Goal: Task Accomplishment & Management: Use online tool/utility

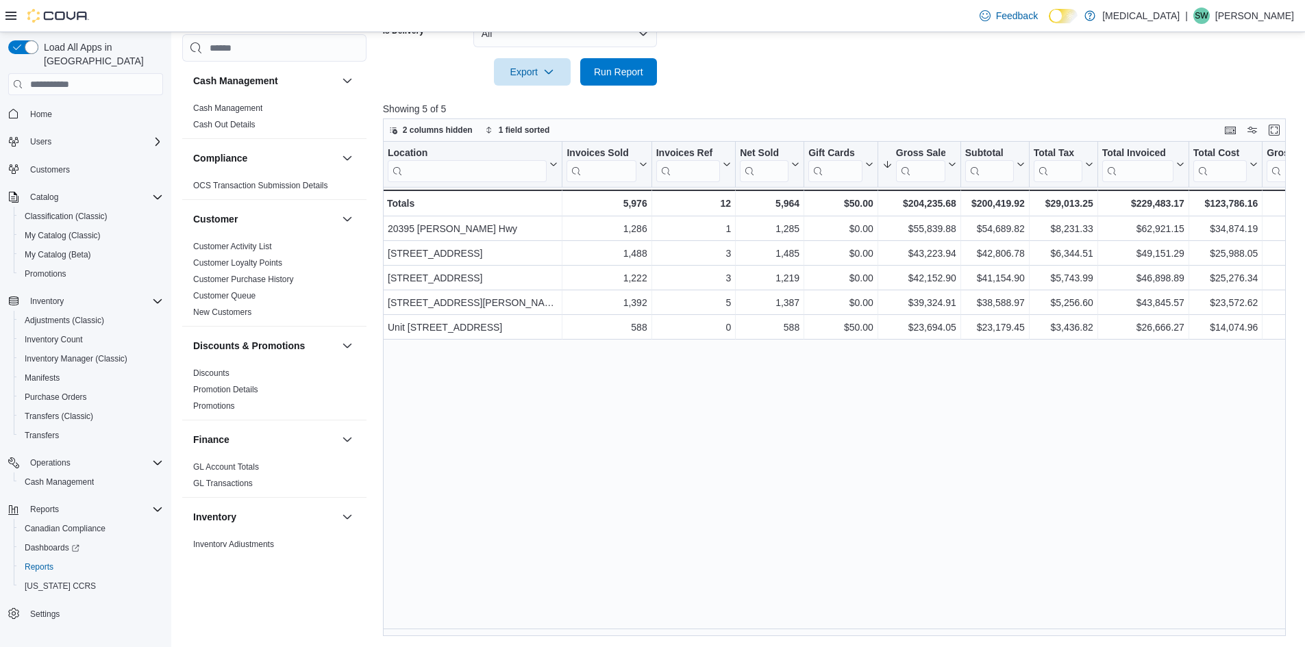
scroll to position [822, 0]
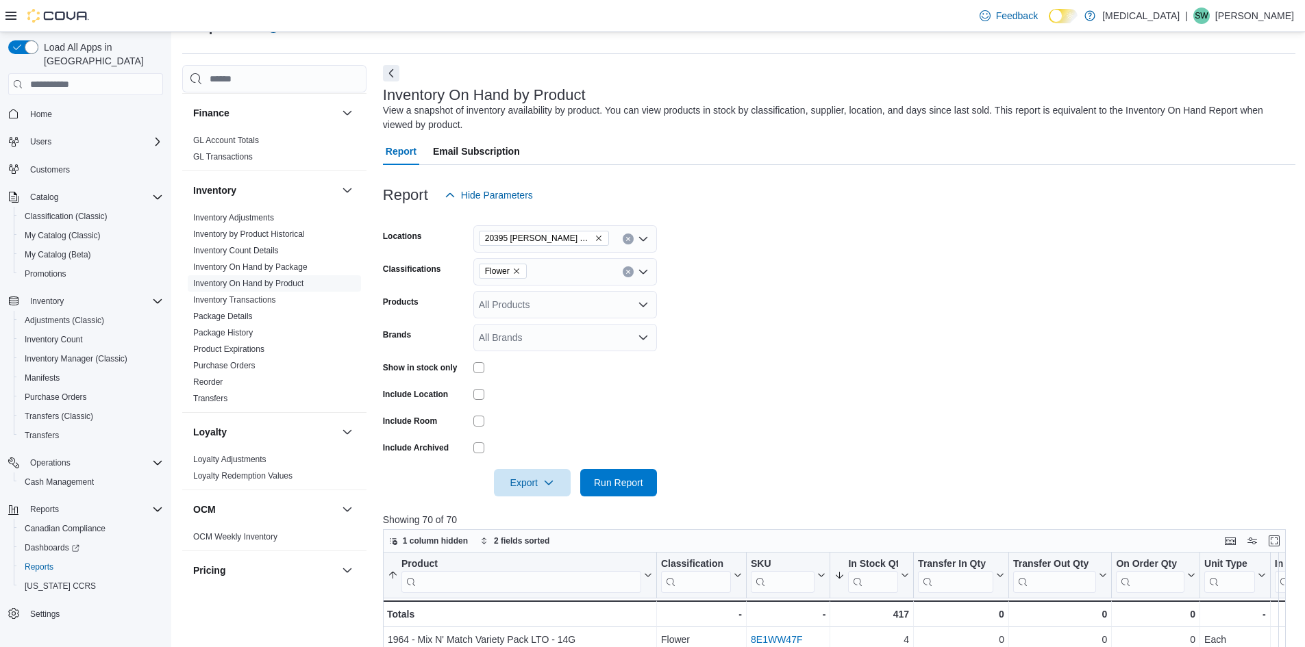
scroll to position [343, 0]
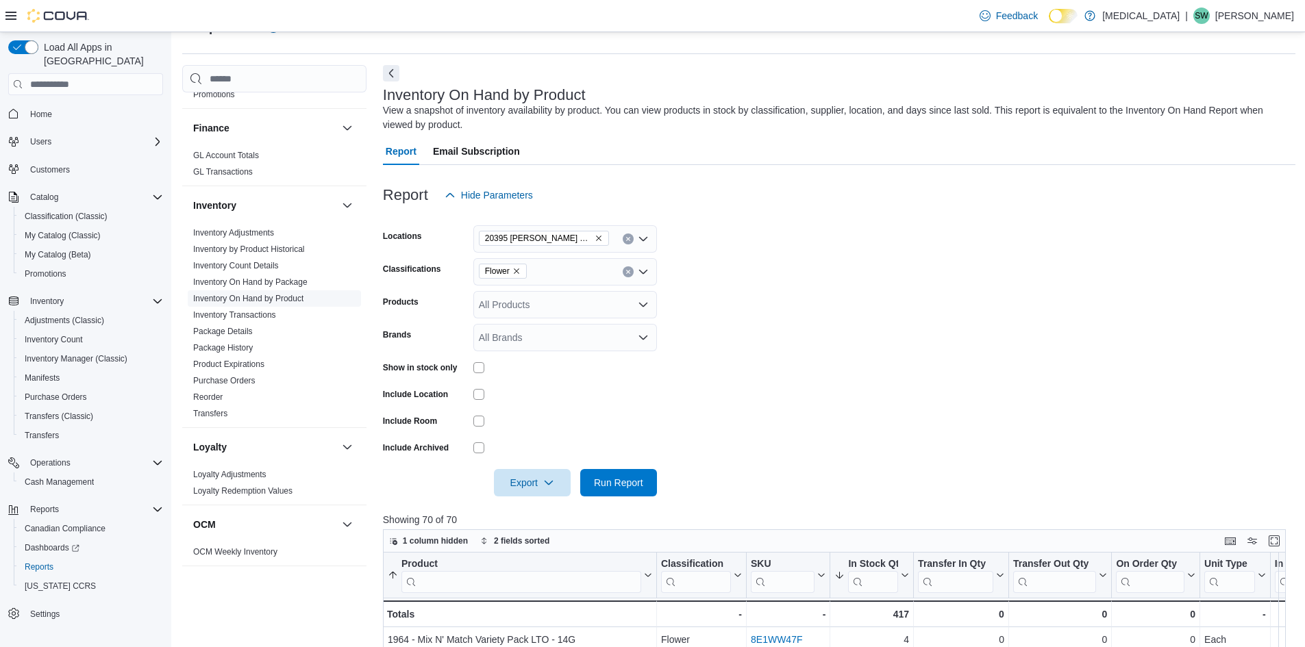
click at [246, 298] on link "Inventory On Hand by Product" at bounding box center [248, 299] width 110 height 10
drag, startPoint x: 517, startPoint y: 273, endPoint x: 517, endPoint y: 282, distance: 8.9
click at [517, 272] on icon "Remove Flower from selection in this group" at bounding box center [516, 271] width 8 height 8
click at [754, 366] on form "Locations [STREET_ADDRESS] Classifications All Classifications Combo box. Selec…" at bounding box center [839, 353] width 912 height 288
click at [549, 271] on div "All Classifications" at bounding box center [565, 271] width 184 height 27
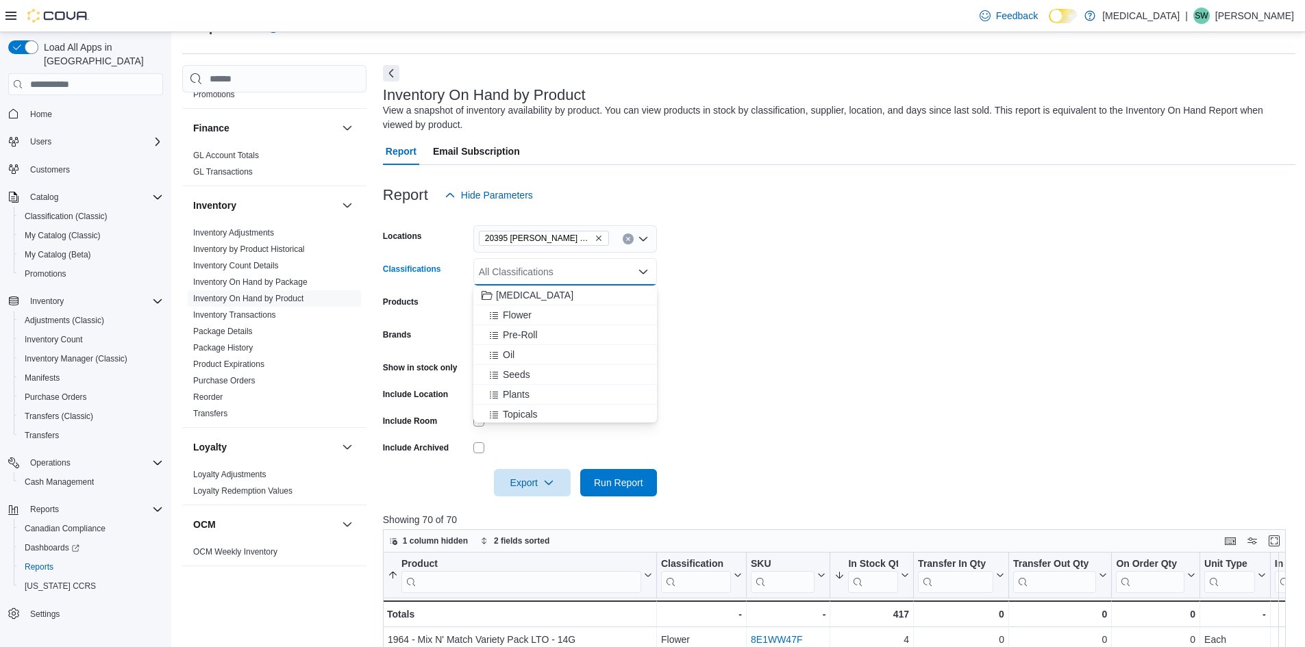
click at [595, 236] on icon "Remove 20395 Lougheed Hwy from selection in this group" at bounding box center [599, 238] width 8 height 8
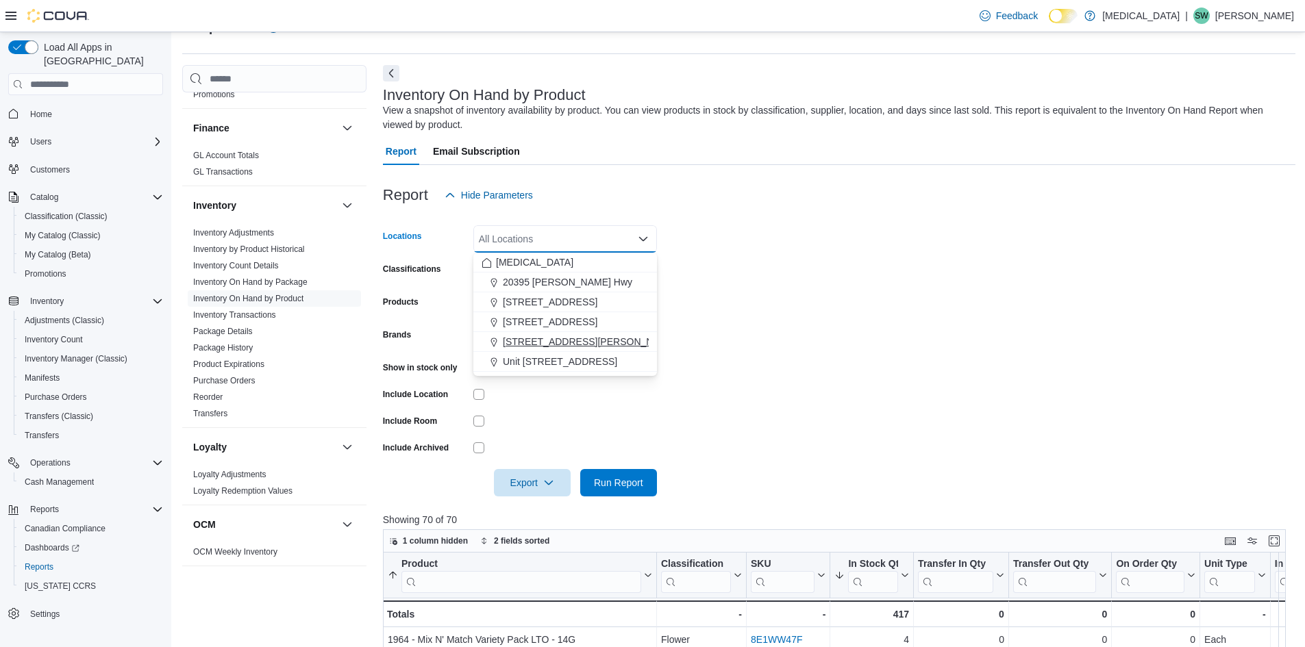
click at [557, 351] on button "[STREET_ADDRESS][PERSON_NAME]" at bounding box center [565, 342] width 184 height 20
click at [804, 312] on form "Locations [STREET_ADDRESS][PERSON_NAME] Selected. [STREET_ADDRESS][PERSON_NAME]…" at bounding box center [839, 353] width 912 height 288
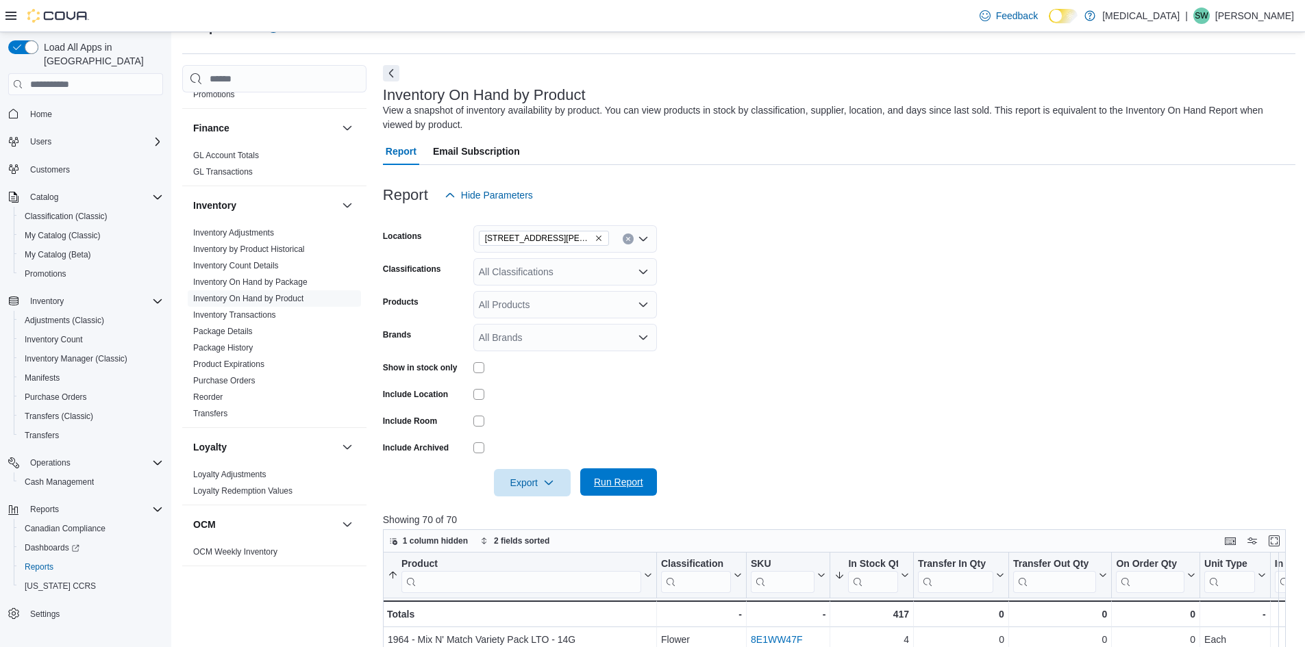
click at [614, 483] on span "Run Report" at bounding box center [618, 482] width 49 height 14
click at [518, 479] on span "Export" at bounding box center [532, 482] width 60 height 27
click at [530, 502] on button "Export to Excel" at bounding box center [534, 510] width 78 height 27
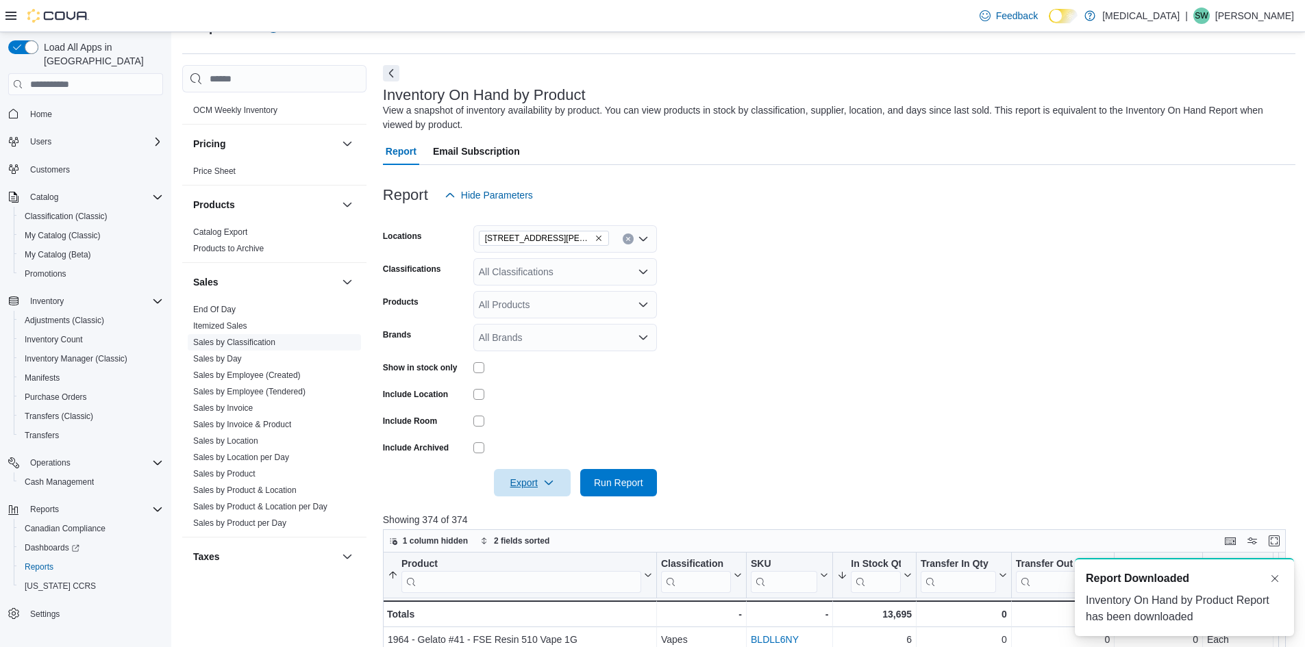
scroll to position [822, 0]
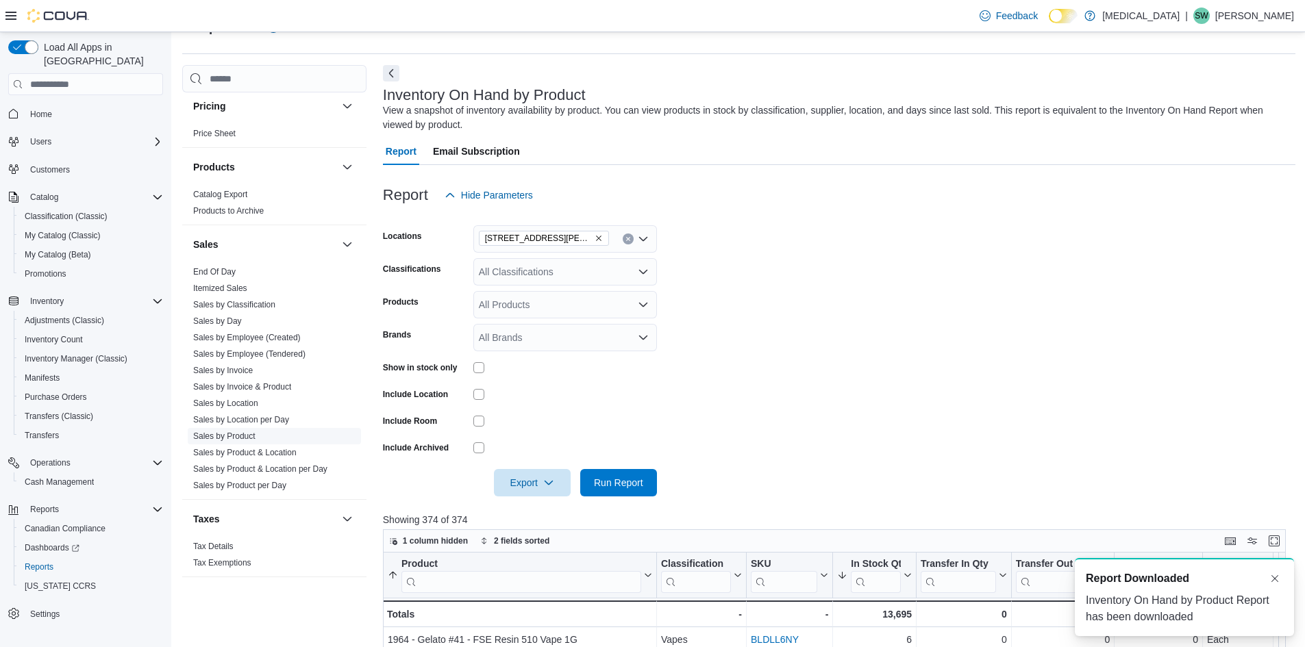
click at [247, 436] on link "Sales by Product" at bounding box center [224, 437] width 62 height 10
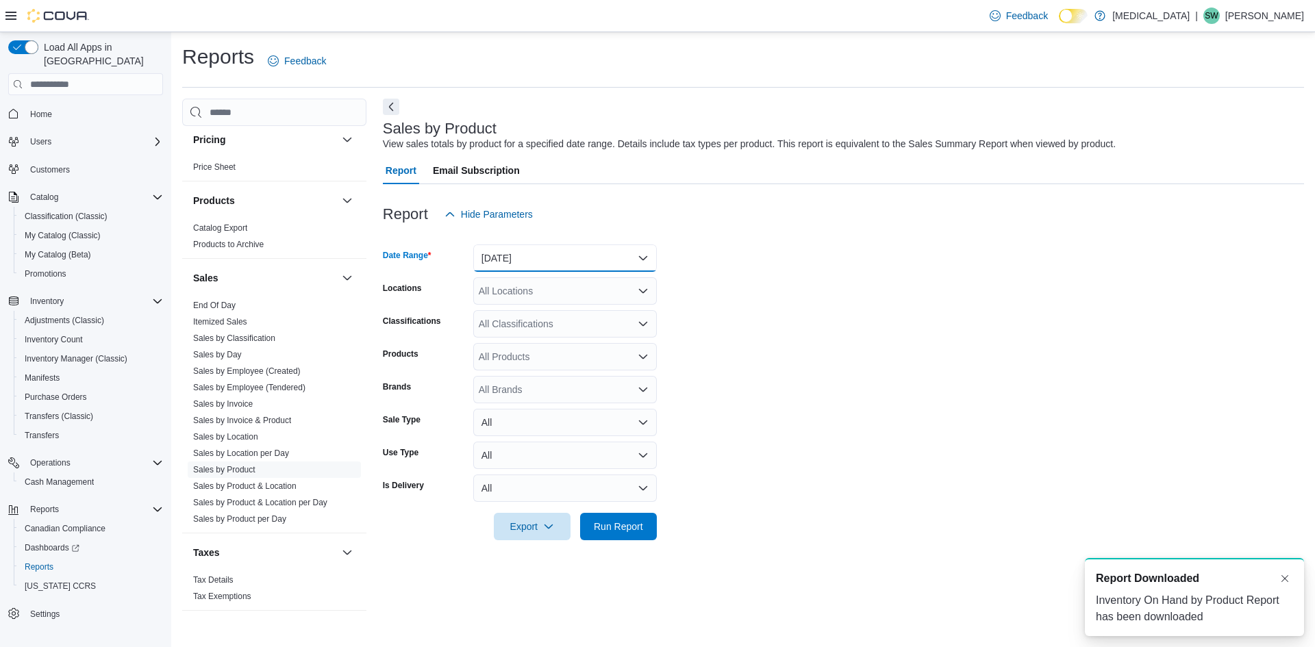
click at [534, 256] on button "[DATE]" at bounding box center [565, 258] width 184 height 27
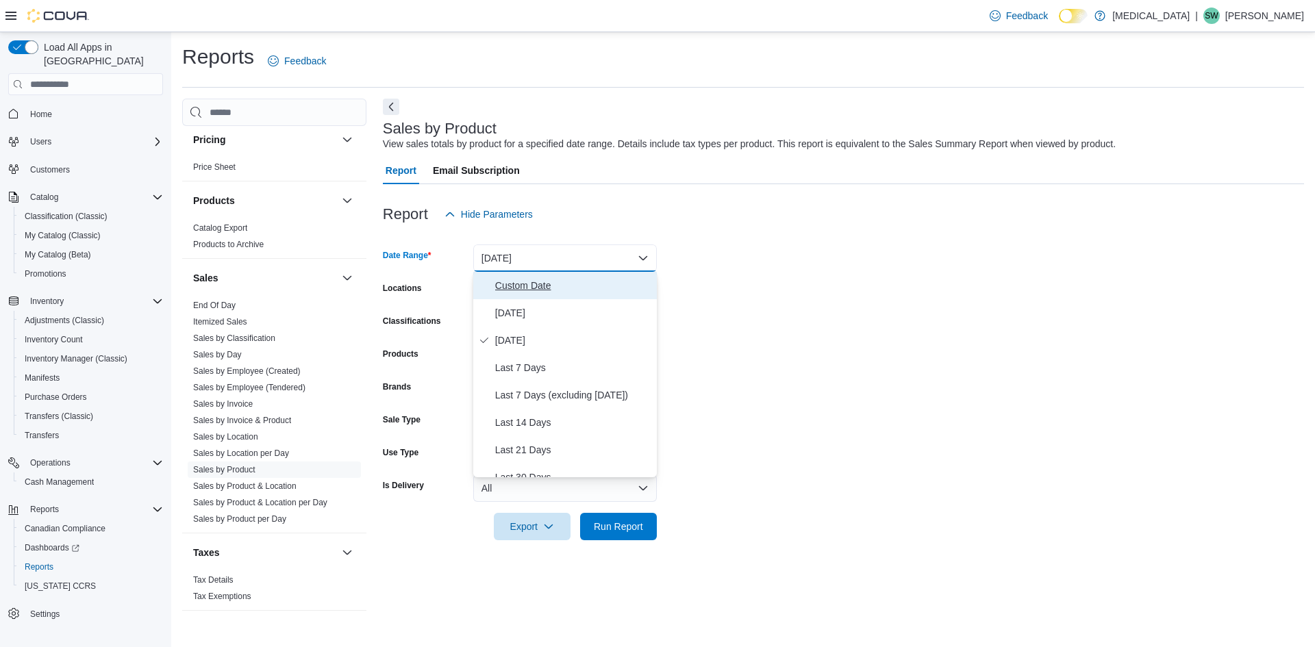
click at [535, 285] on span "Custom Date" at bounding box center [573, 285] width 156 height 16
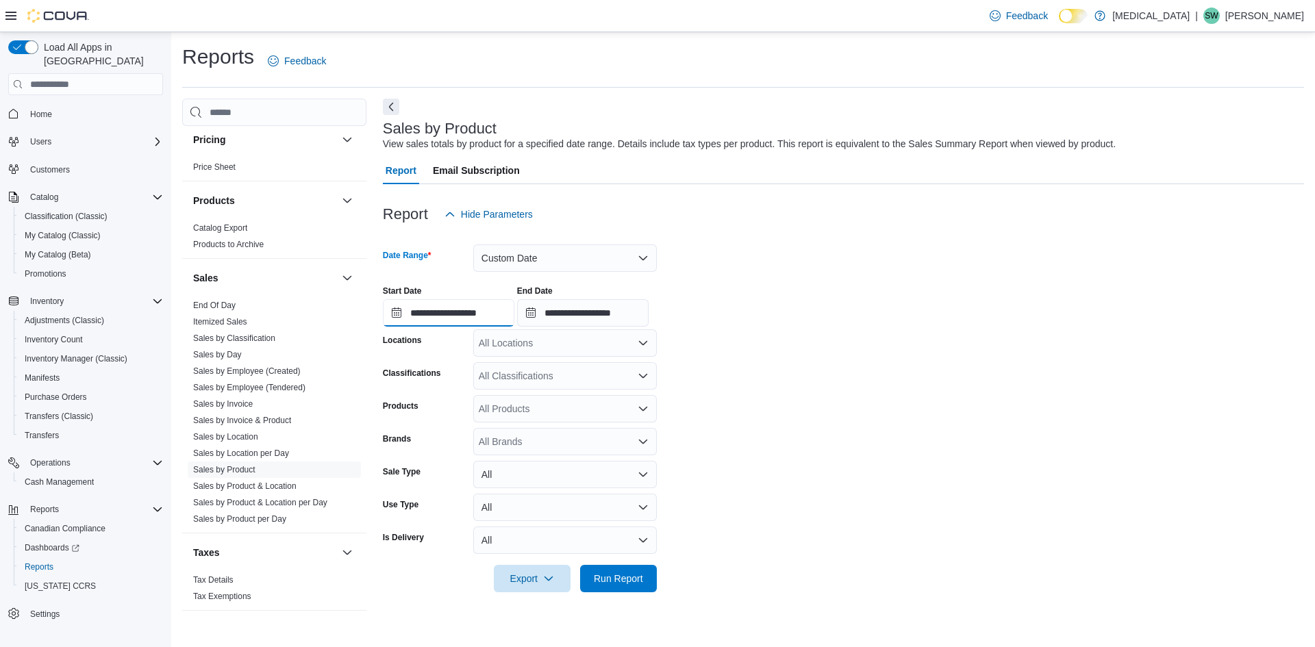
click at [401, 312] on input "**********" at bounding box center [449, 312] width 132 height 27
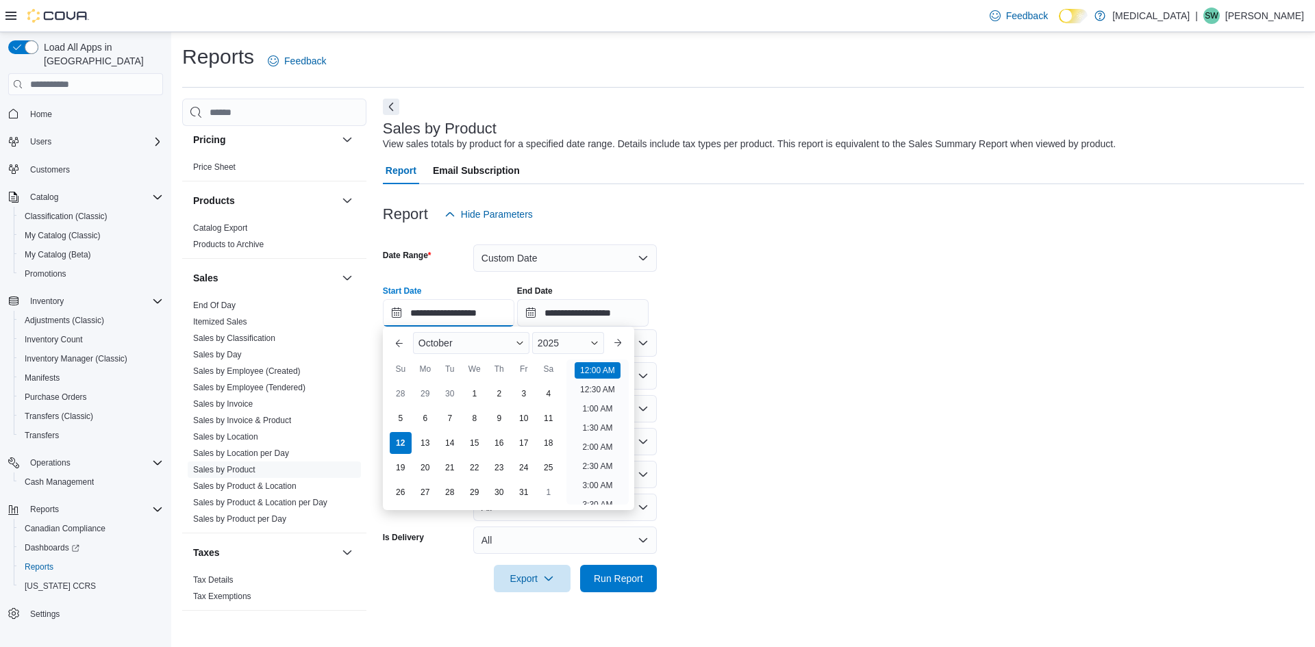
scroll to position [42, 0]
click at [405, 418] on div "5" at bounding box center [400, 419] width 24 height 24
click at [544, 419] on div "11" at bounding box center [548, 419] width 24 height 24
click at [398, 421] on div "5" at bounding box center [400, 419] width 24 height 24
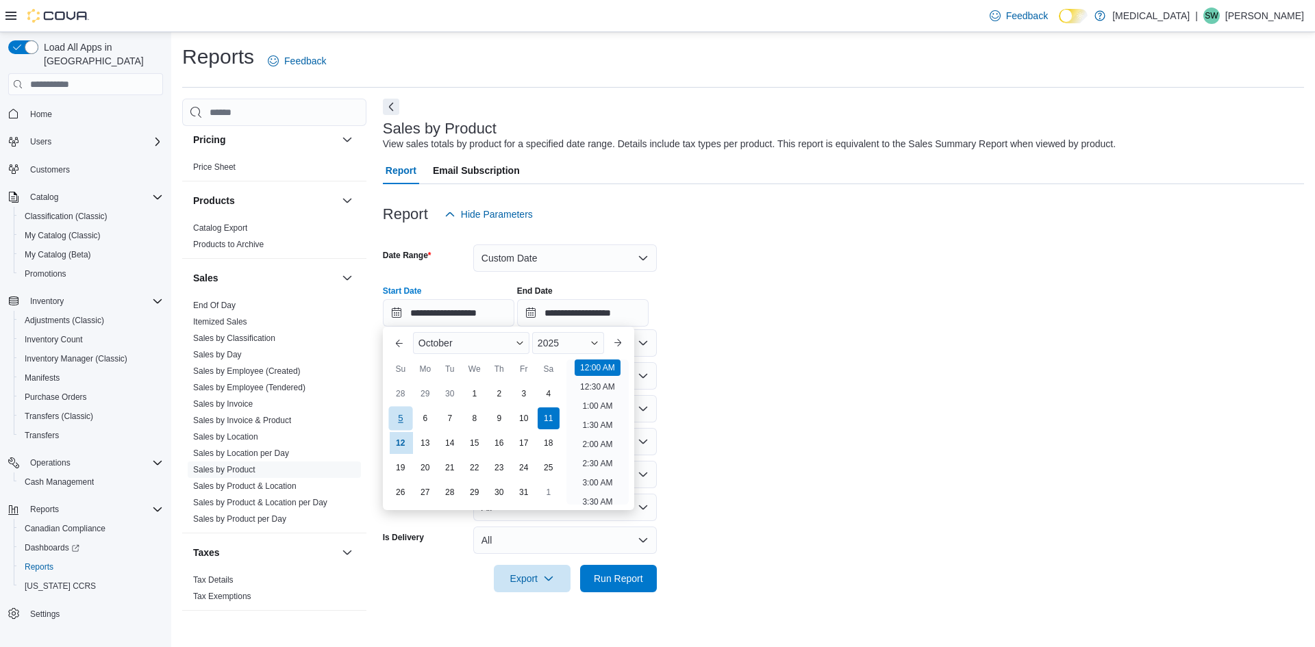
type input "**********"
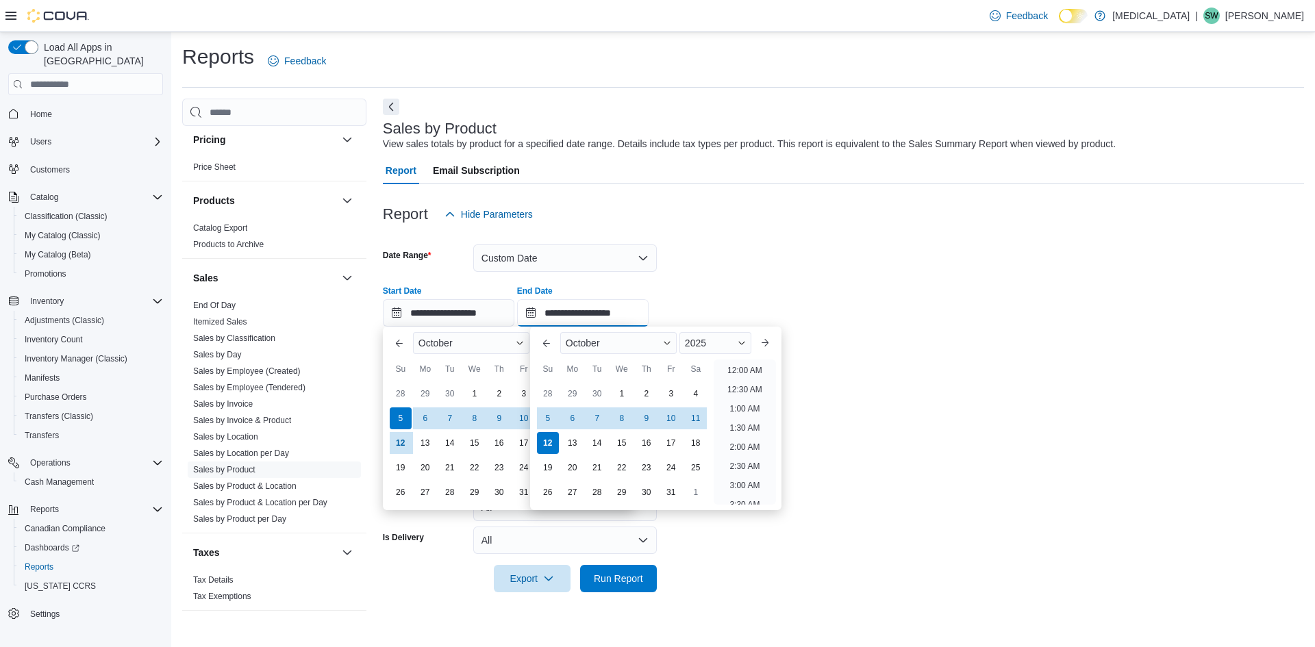
click at [549, 313] on input "**********" at bounding box center [583, 312] width 132 height 27
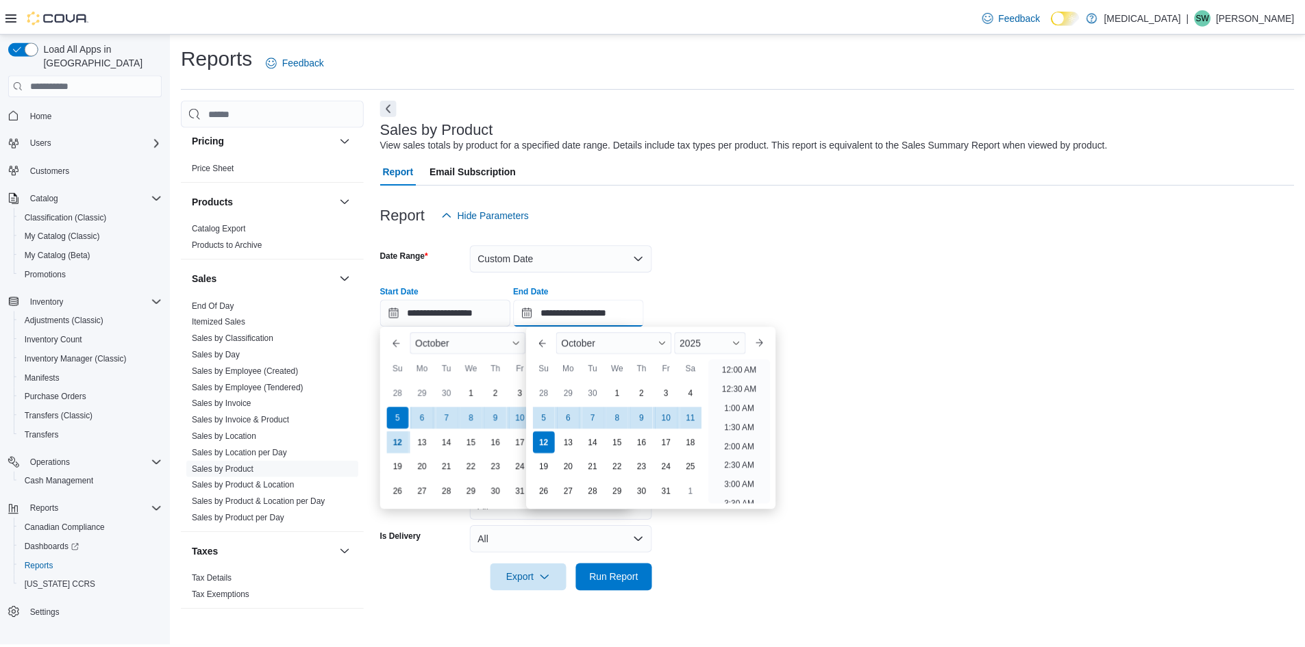
scroll to position [778, 0]
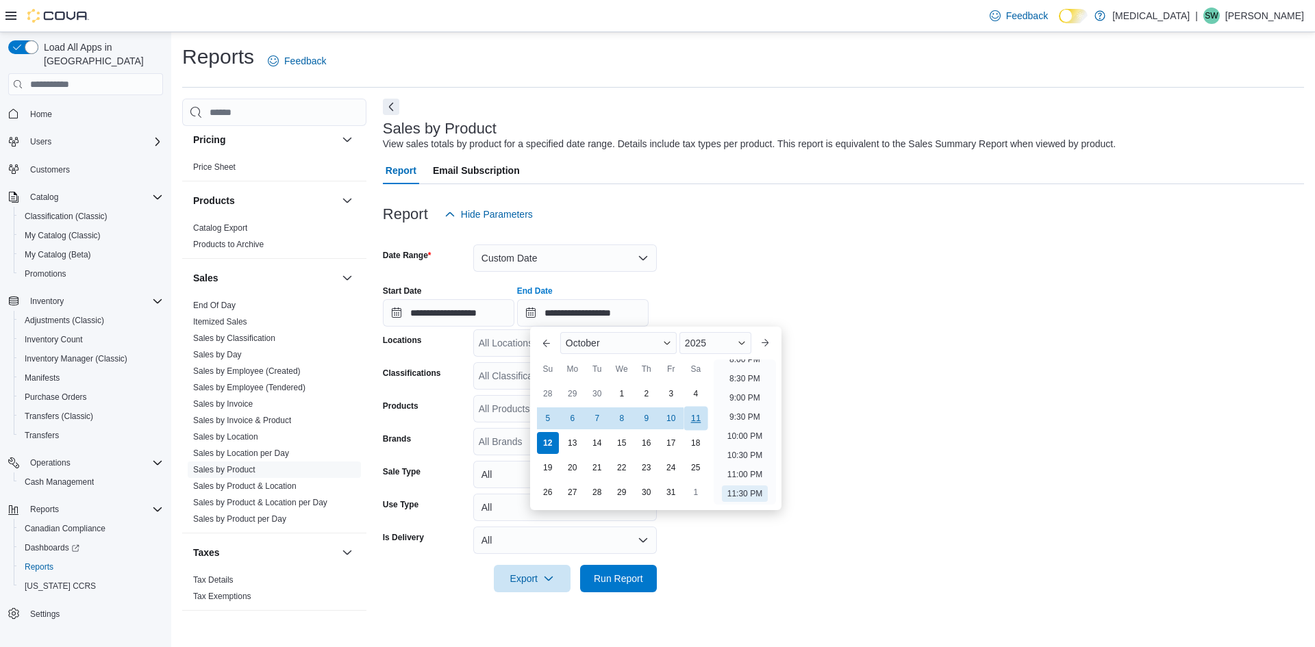
click at [695, 421] on div "11" at bounding box center [696, 419] width 24 height 24
type input "**********"
click at [943, 306] on div "**********" at bounding box center [843, 301] width 921 height 52
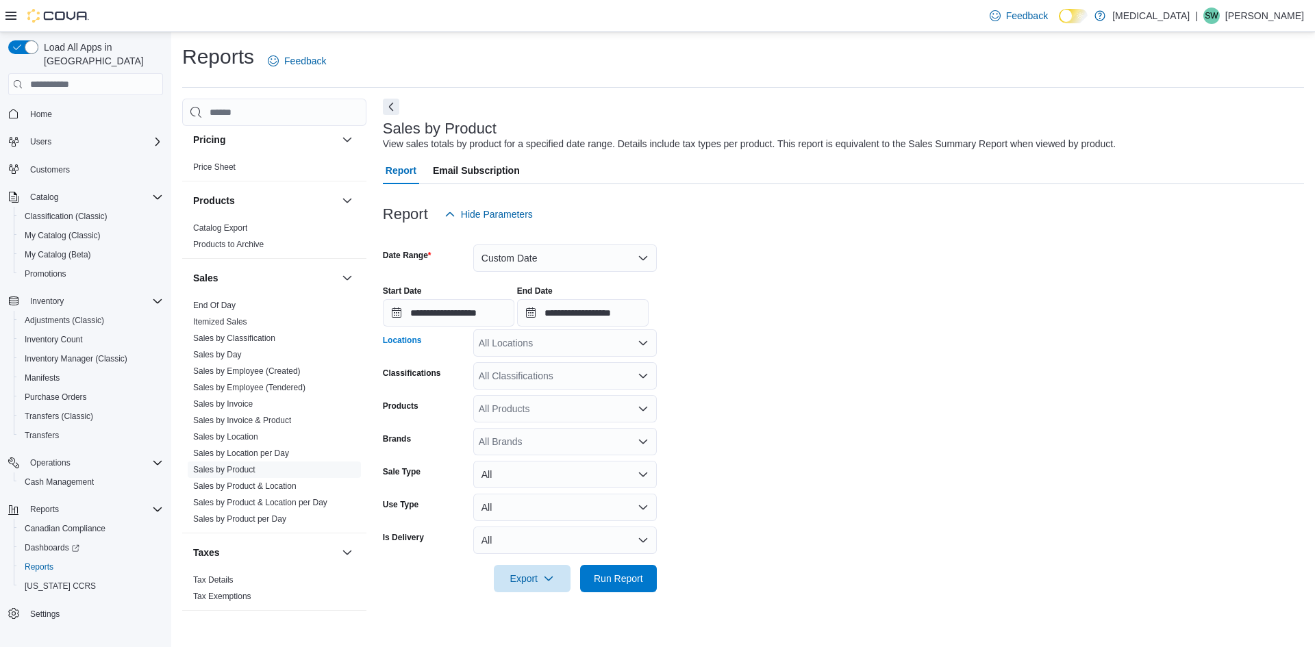
click at [567, 351] on div "All Locations" at bounding box center [565, 342] width 184 height 27
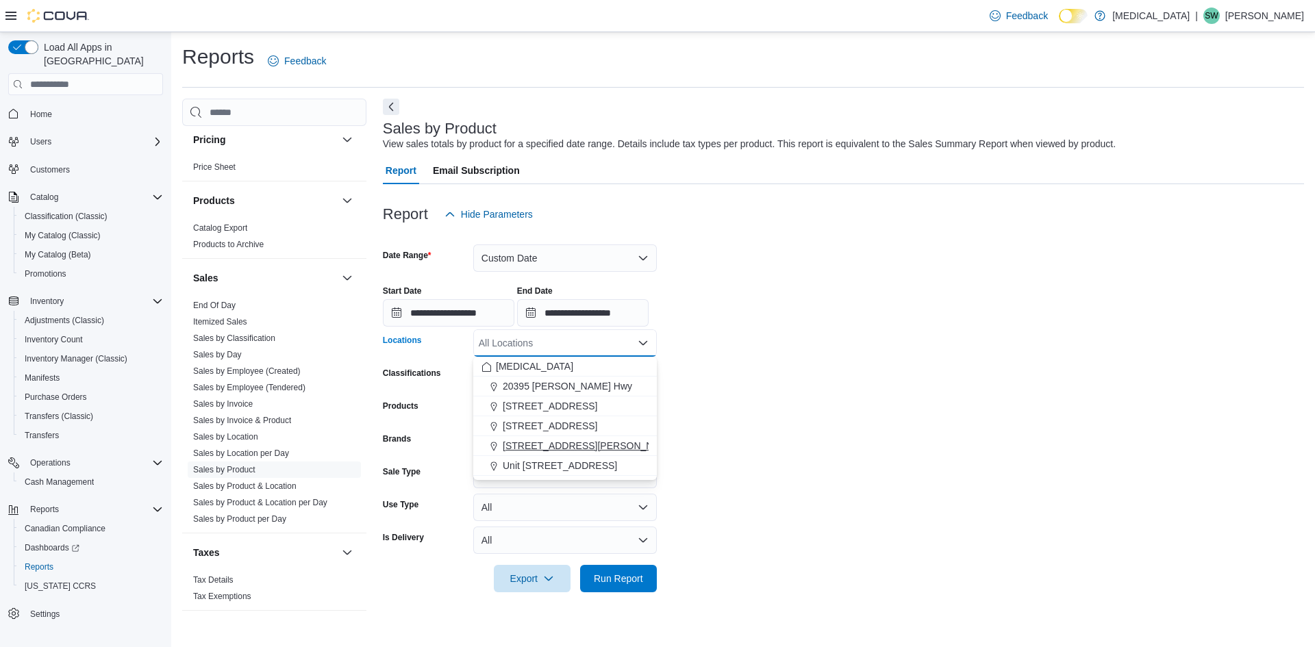
click at [567, 442] on span "[STREET_ADDRESS][PERSON_NAME]" at bounding box center [590, 446] width 174 height 14
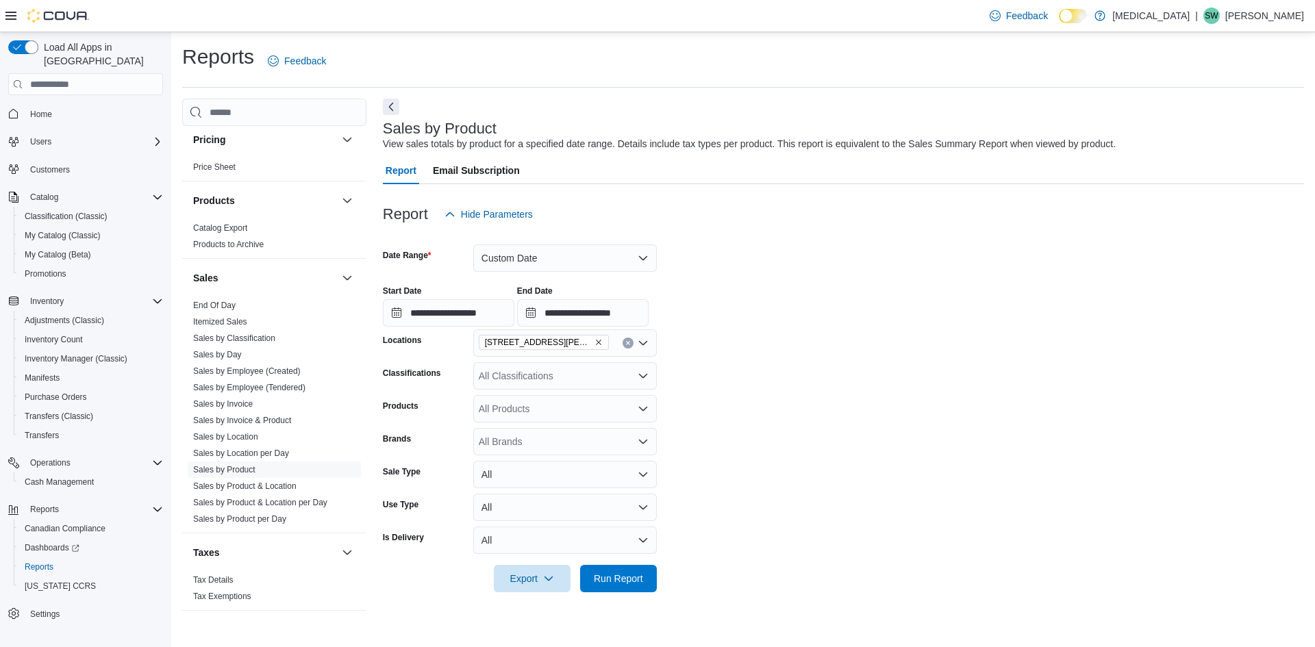
click at [841, 388] on form "**********" at bounding box center [843, 410] width 921 height 364
click at [631, 576] on span "Run Report" at bounding box center [618, 578] width 49 height 14
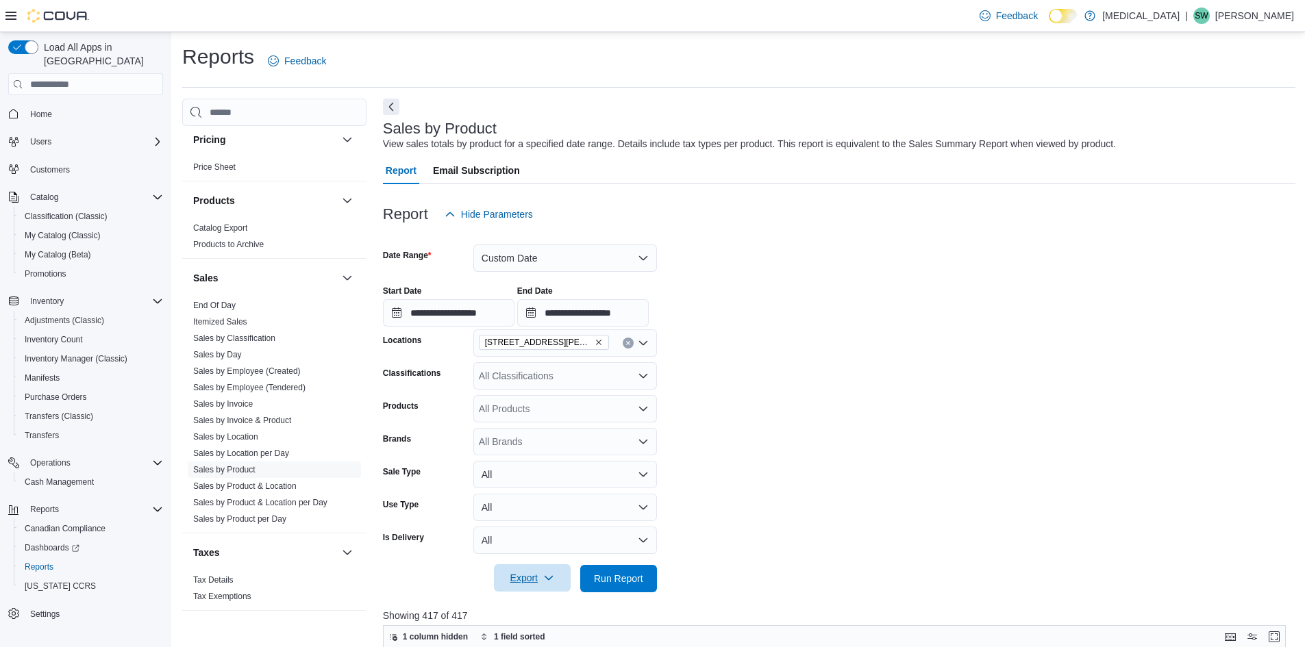
click at [534, 569] on span "Export" at bounding box center [532, 577] width 60 height 27
click at [546, 493] on span "Export to Excel" at bounding box center [534, 496] width 62 height 11
